Goal: Task Accomplishment & Management: Manage account settings

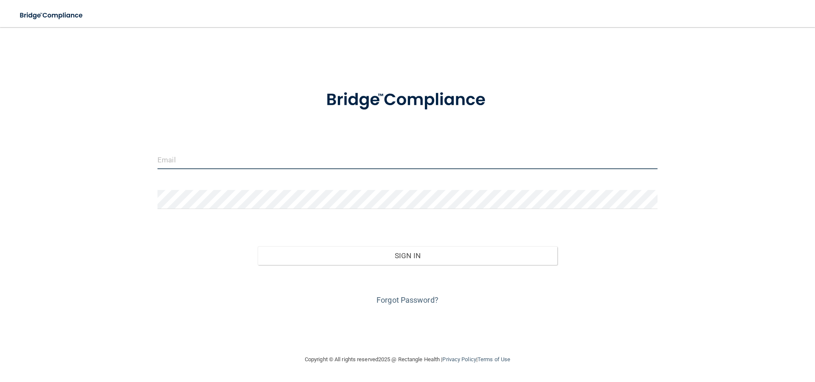
click at [182, 162] on input "email" at bounding box center [407, 159] width 500 height 19
type input "[EMAIL_ADDRESS][DOMAIN_NAME]"
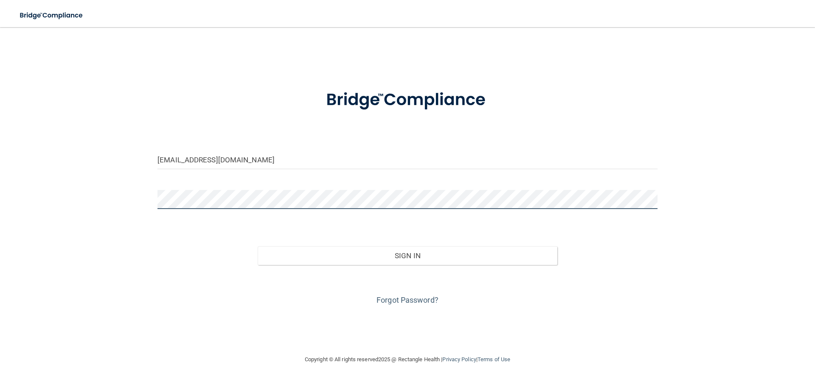
click at [258, 247] on button "Sign In" at bounding box center [408, 256] width 300 height 19
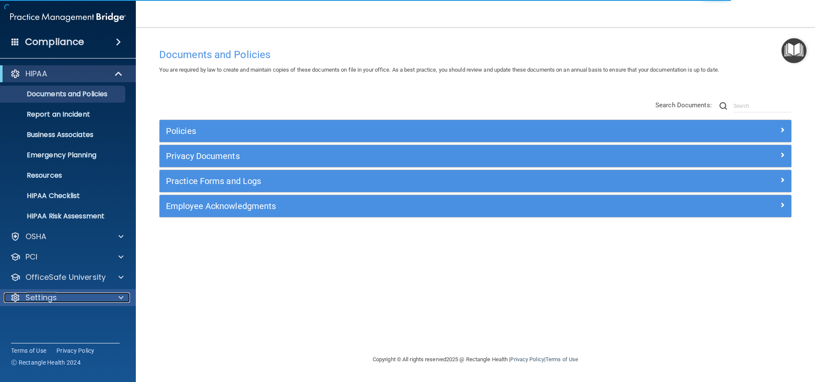
click at [60, 249] on div "Settings" at bounding box center [56, 298] width 105 height 10
click at [56, 249] on p "My Users" at bounding box center [64, 338] width 116 height 8
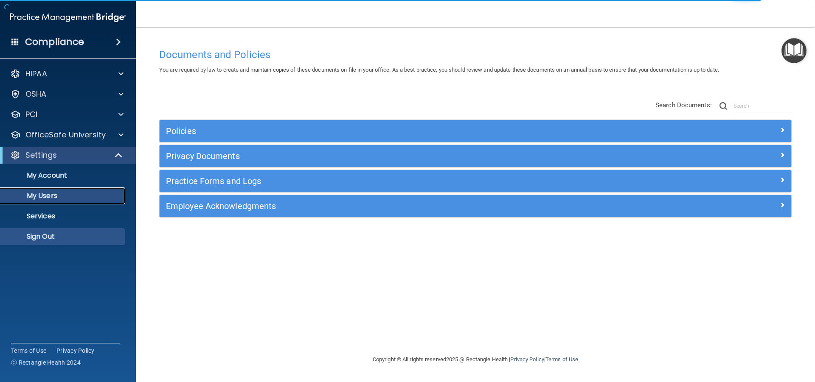
select select "20"
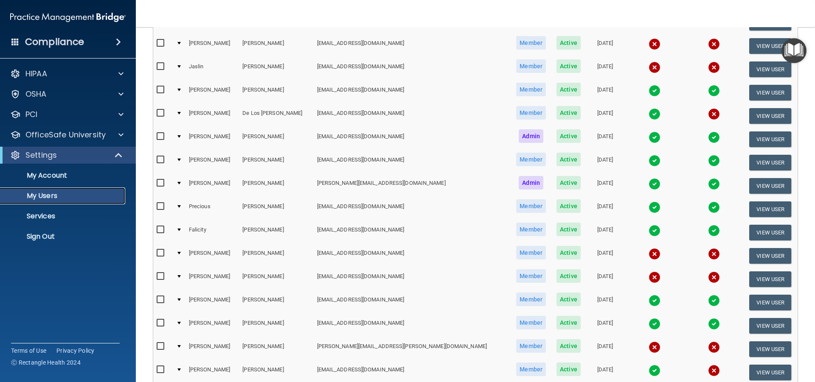
scroll to position [320, 0]
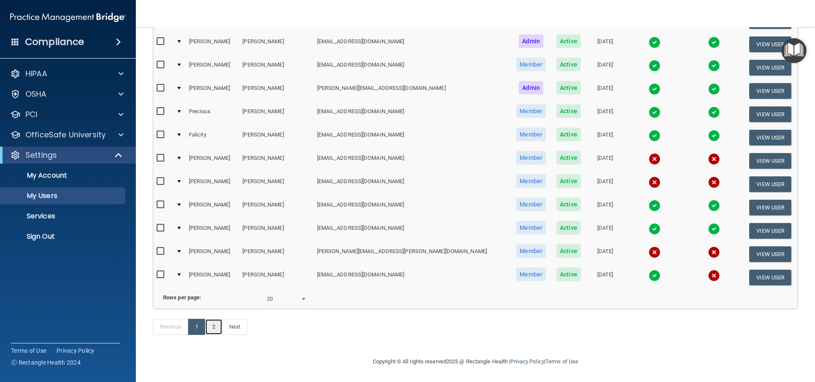
click at [210, 249] on link "2" at bounding box center [213, 327] width 17 height 16
select select "20"
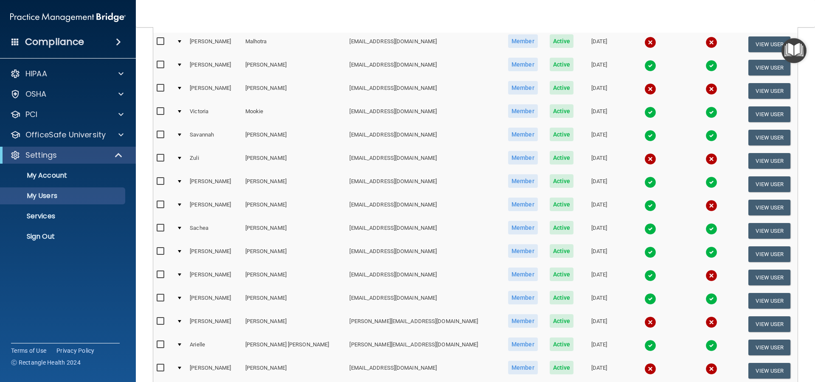
scroll to position [170, 0]
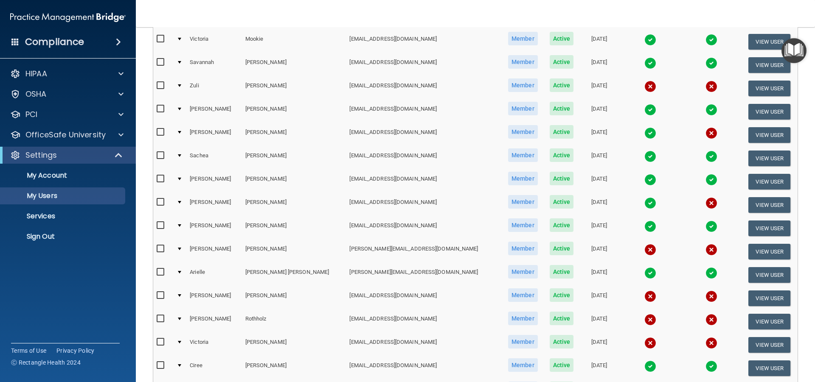
click at [162, 202] on input "checkbox" at bounding box center [162, 202] width 10 height 7
checkbox input "true"
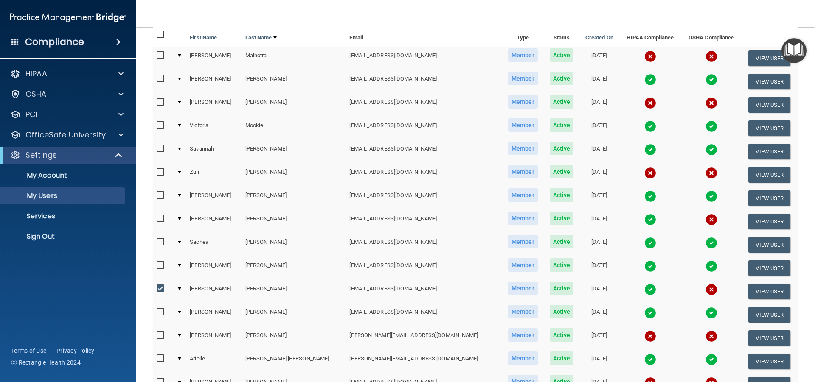
scroll to position [0, 0]
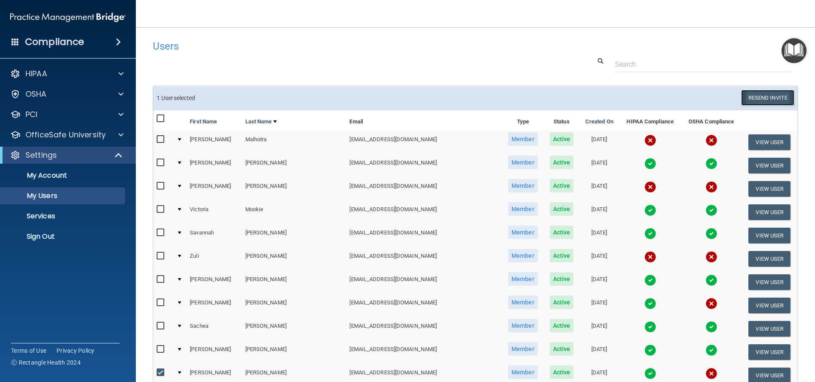
click at [433, 99] on button "Resend Invite" at bounding box center [767, 98] width 53 height 16
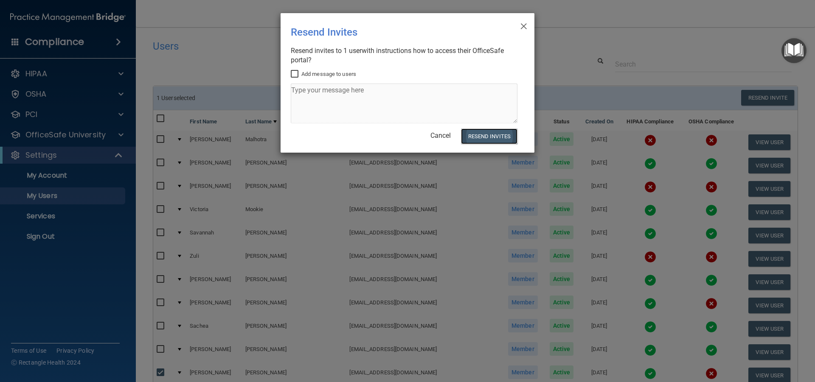
click at [433, 137] on button "Resend Invites" at bounding box center [489, 137] width 56 height 16
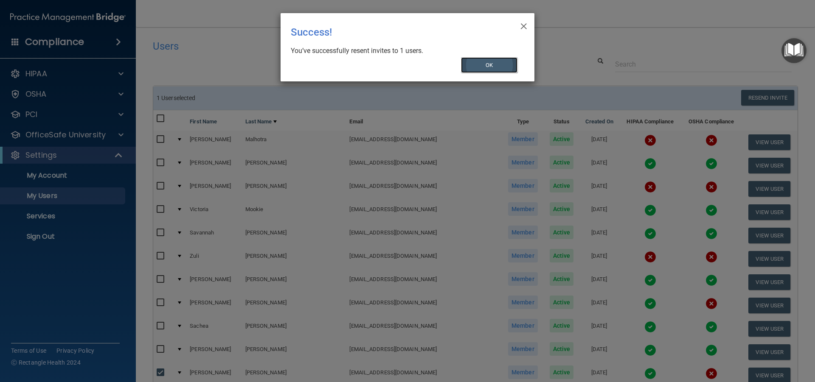
click at [433, 63] on button "OK" at bounding box center [489, 65] width 57 height 16
